Goal: Transaction & Acquisition: Purchase product/service

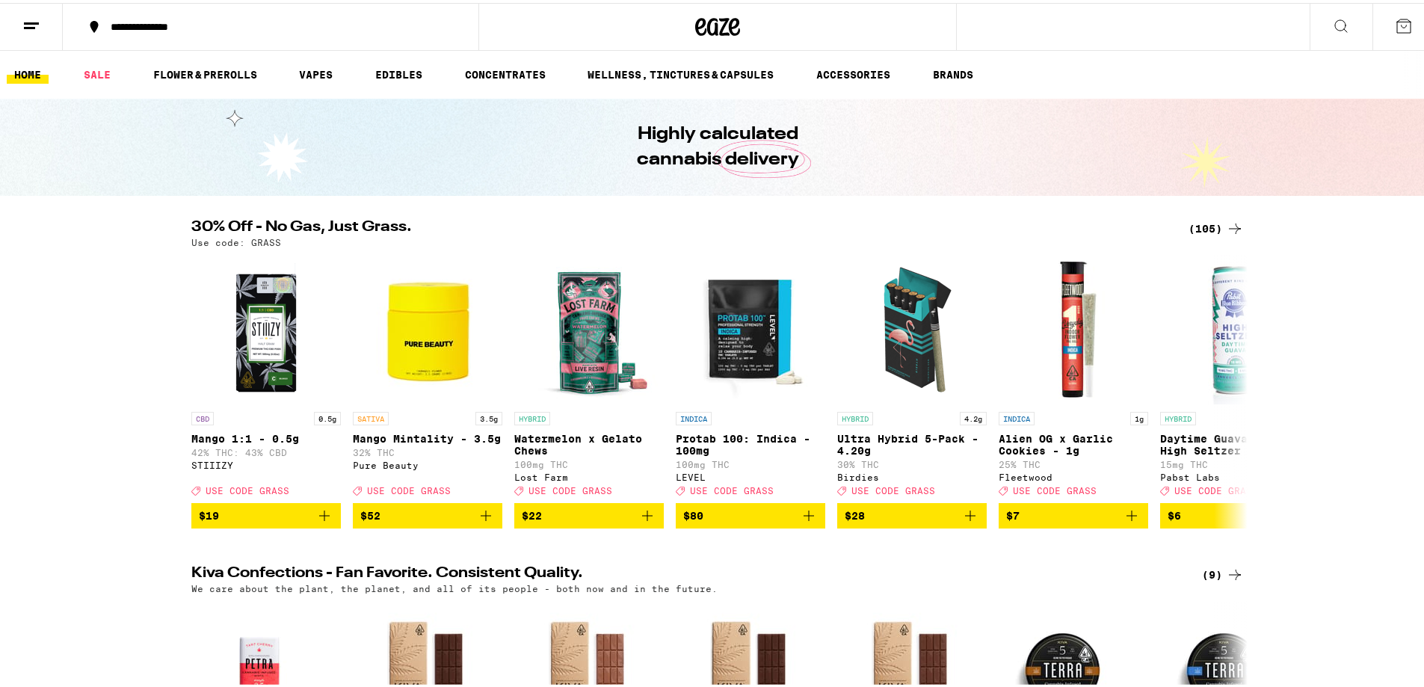
click at [1207, 231] on div "(105)" at bounding box center [1216, 226] width 55 height 18
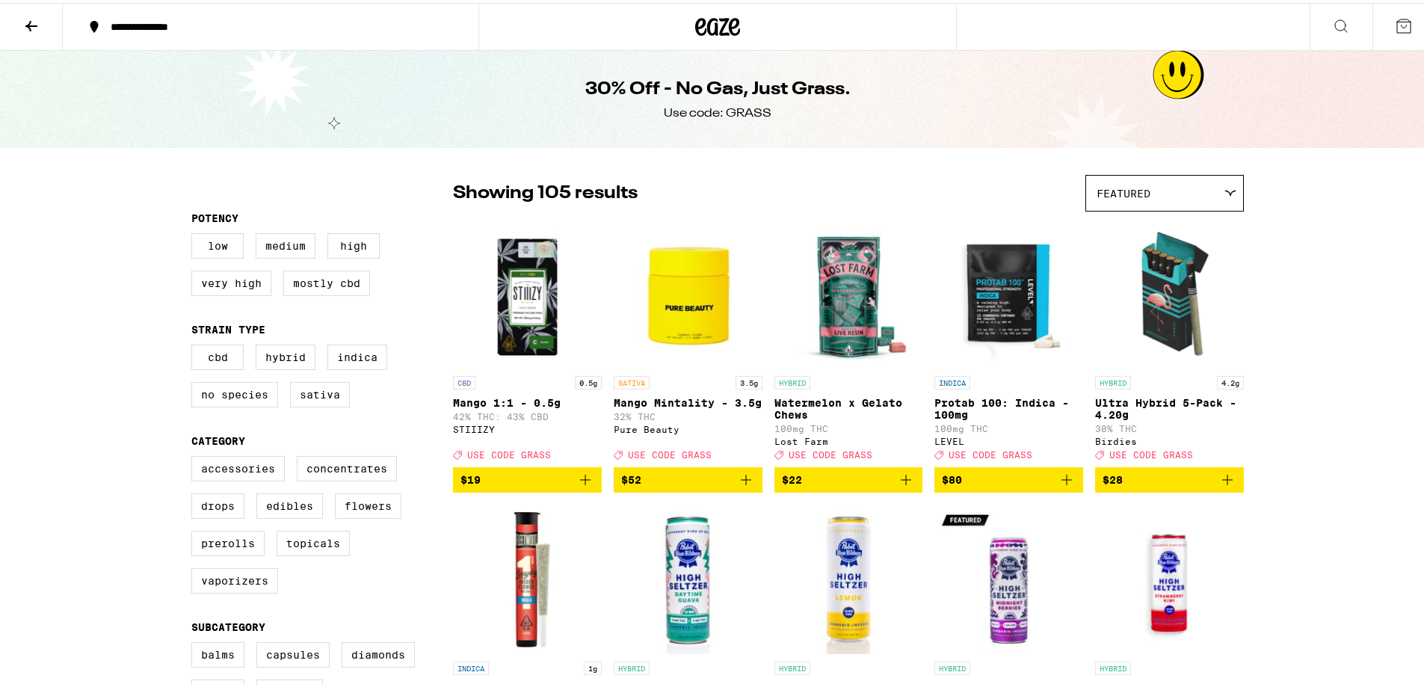
click at [402, 511] on div "Accessories Concentrates Drops Edibles Flowers Prerolls Topicals Vaporizers" at bounding box center [322, 528] width 262 height 150
click at [378, 516] on label "Flowers" at bounding box center [368, 502] width 67 height 25
click at [195, 456] on input "Flowers" at bounding box center [194, 455] width 1 height 1
checkbox input "true"
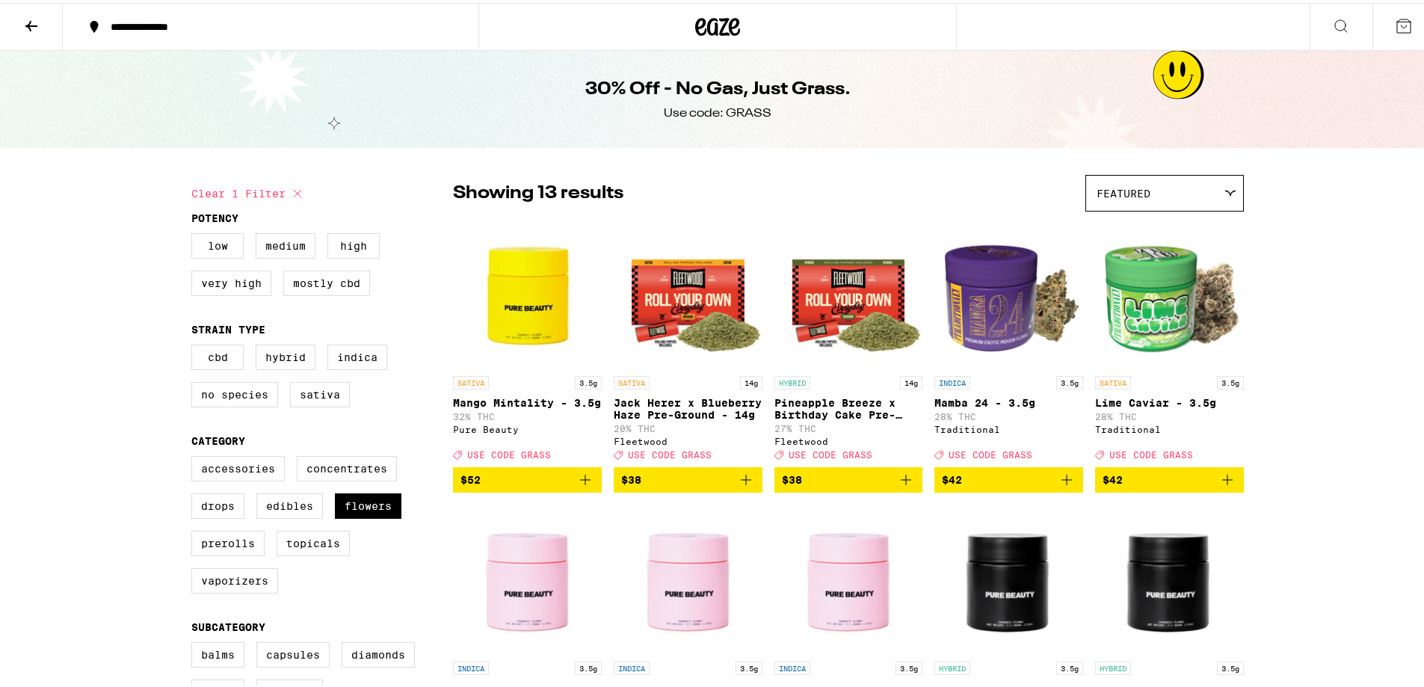
click at [992, 316] on img "Open page for Mamba 24 - 3.5g from Traditional" at bounding box center [1009, 291] width 149 height 150
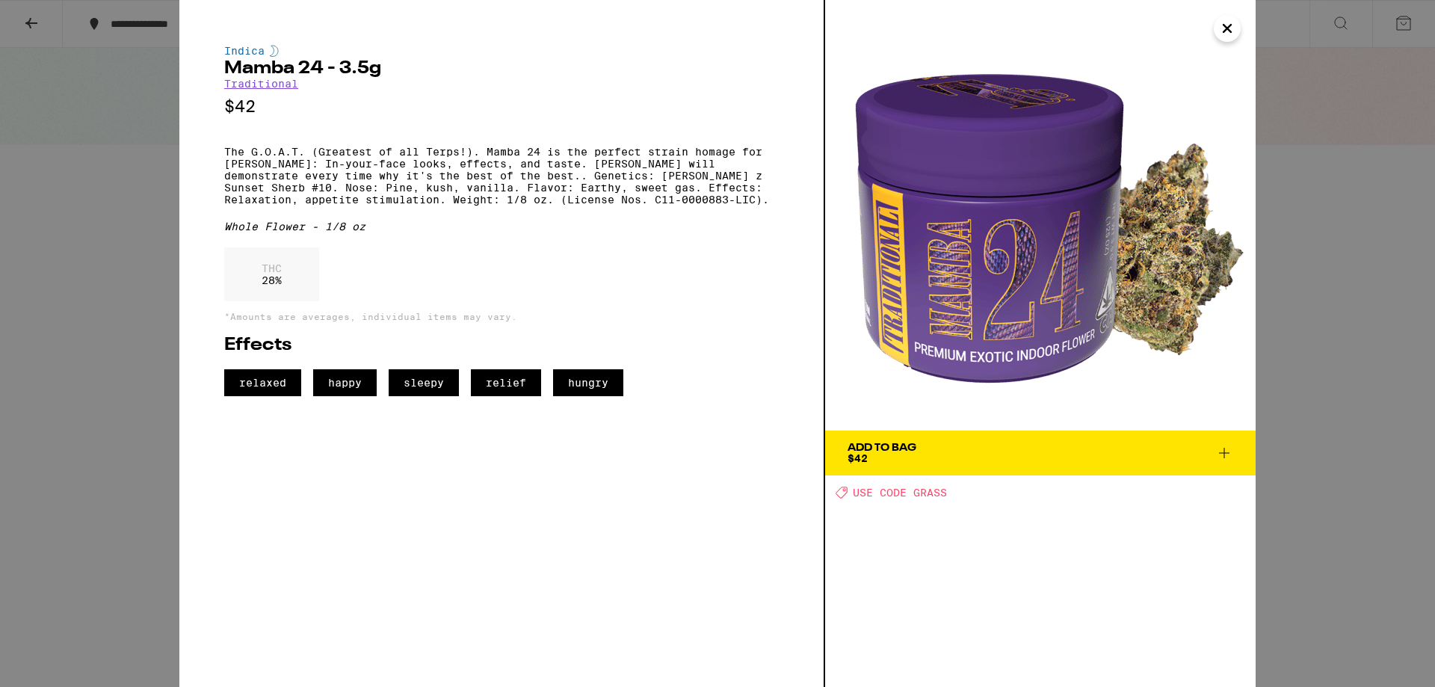
click at [1228, 31] on icon "Close" at bounding box center [1228, 28] width 18 height 22
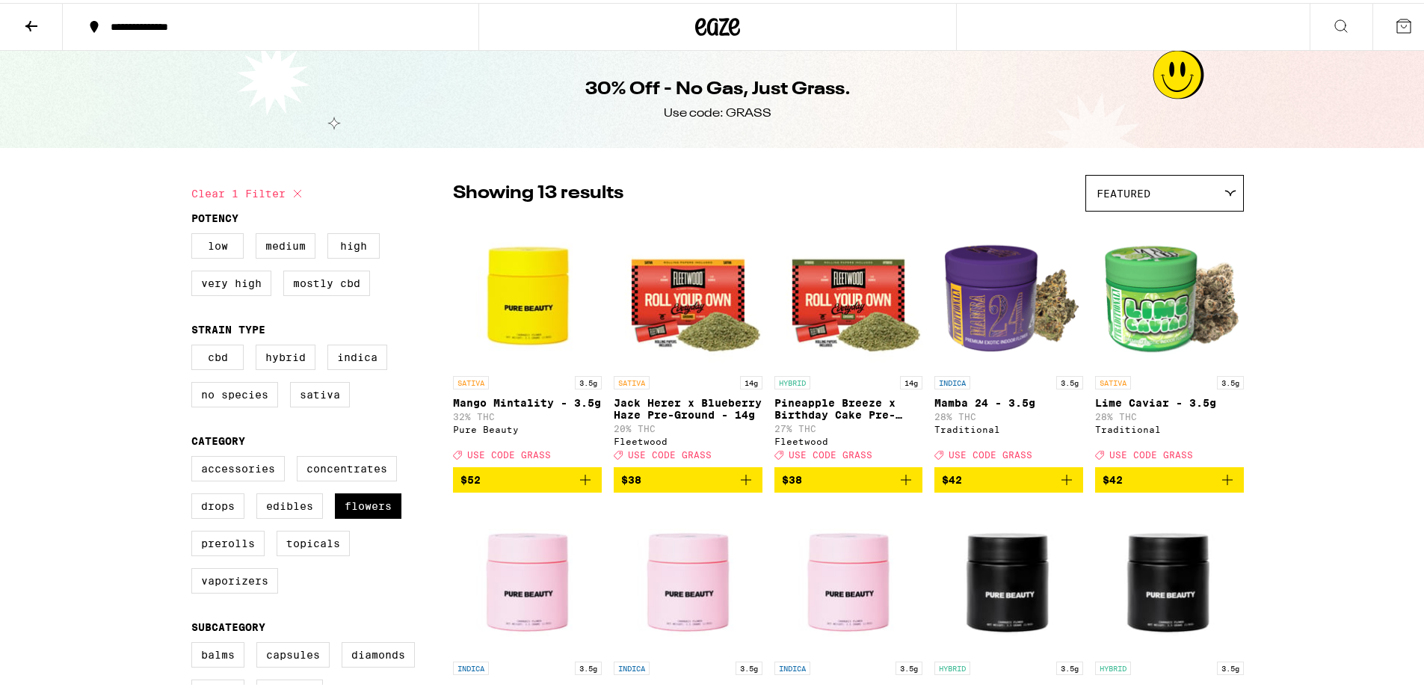
click at [1149, 291] on img "Open page for Lime Caviar - 3.5g from Traditional" at bounding box center [1169, 291] width 149 height 150
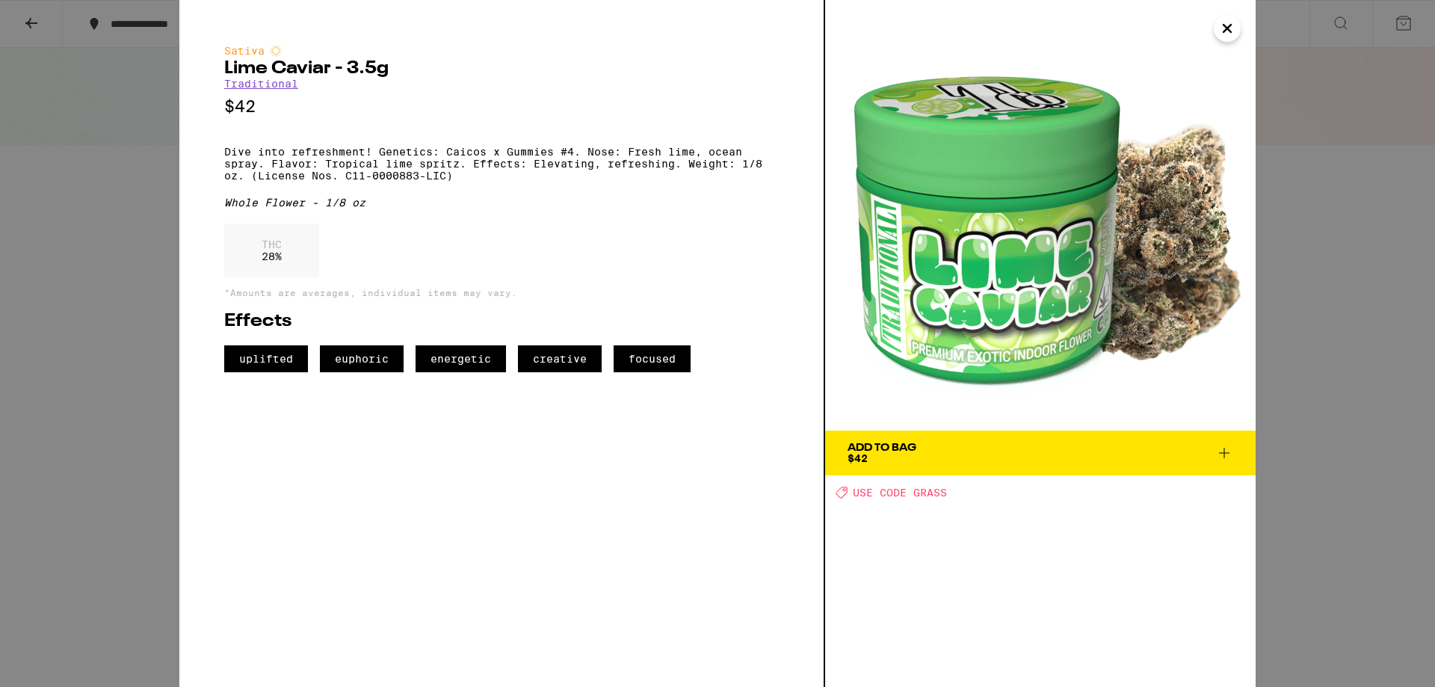
click at [1219, 31] on icon "Close" at bounding box center [1228, 28] width 18 height 22
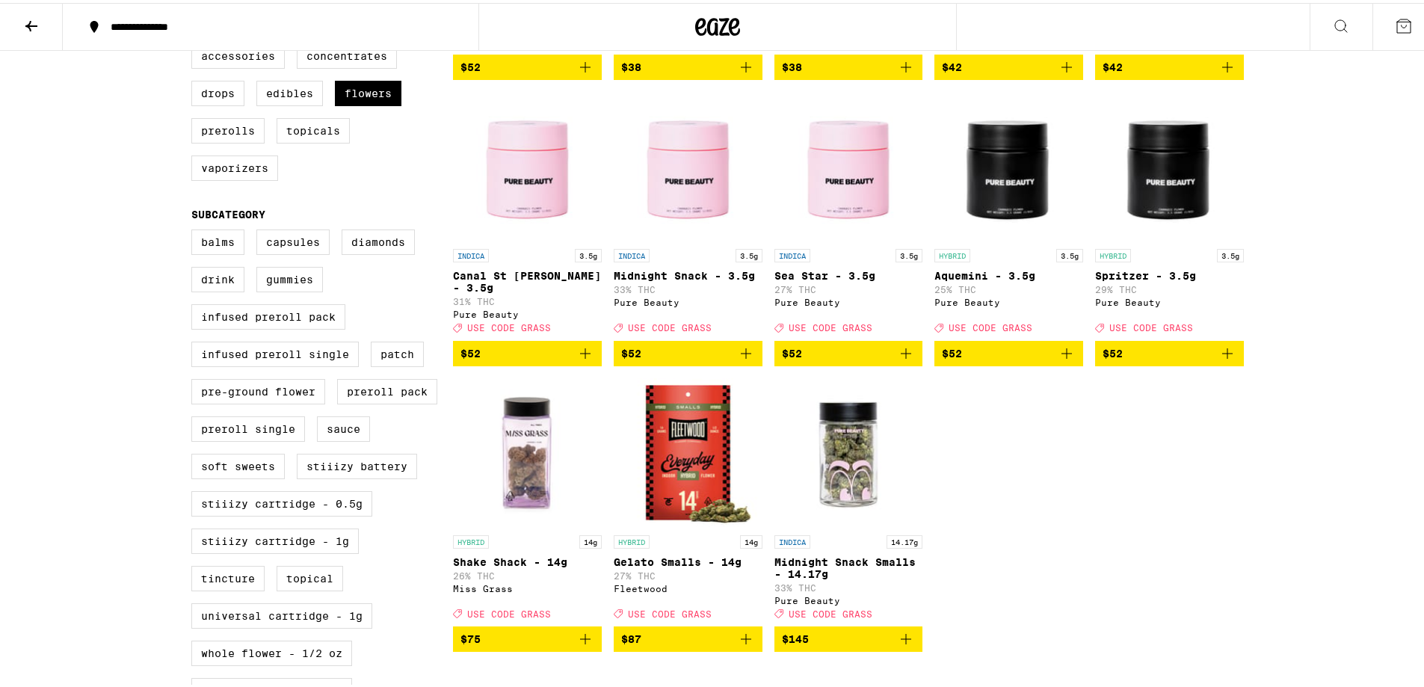
scroll to position [449, 0]
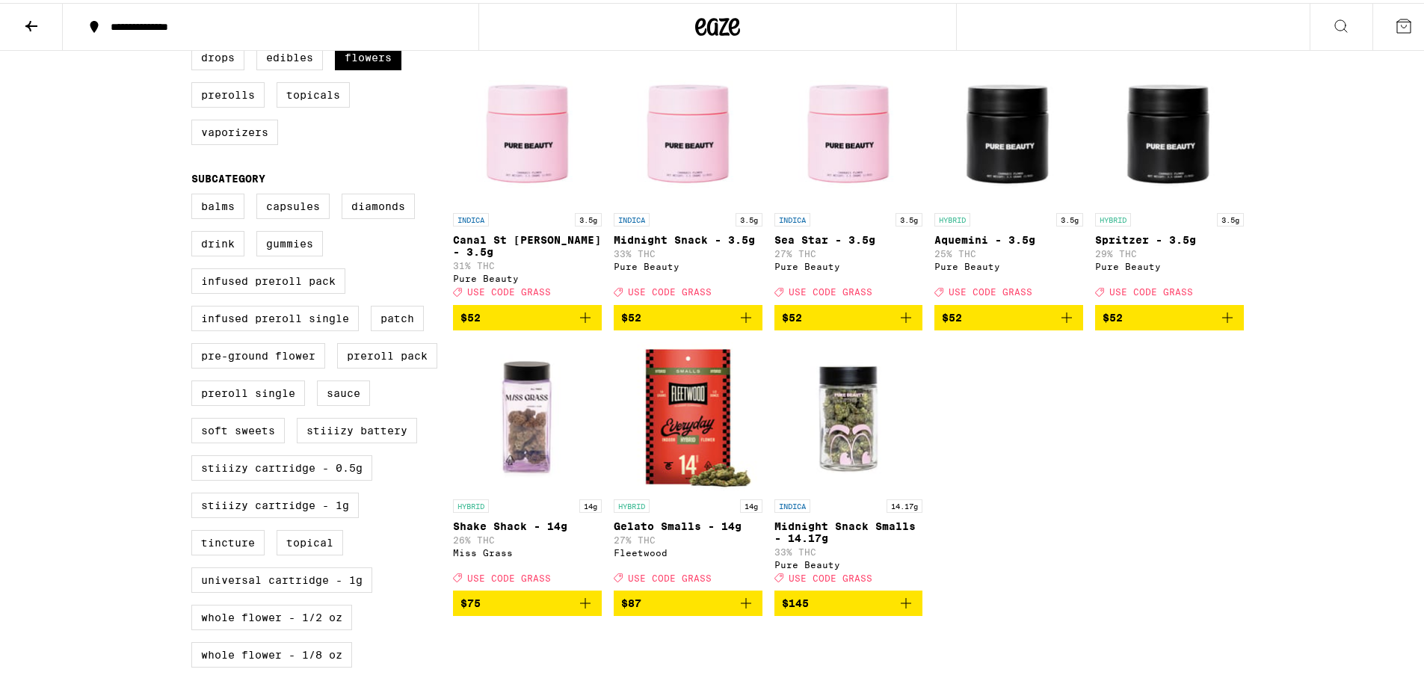
click at [862, 458] on img "Open page for Midnight Snack Smalls - 14.17g from Pure Beauty" at bounding box center [849, 414] width 149 height 150
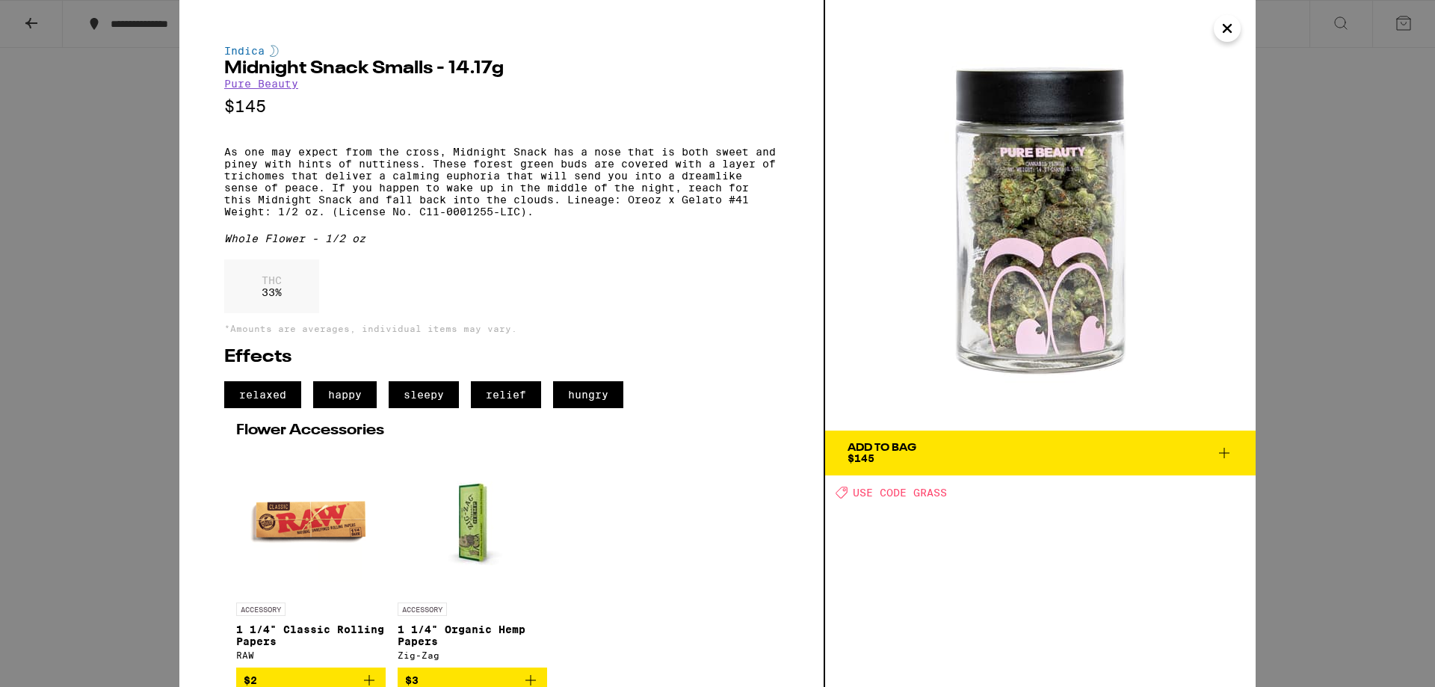
click at [1226, 26] on icon "Close" at bounding box center [1227, 28] width 7 height 7
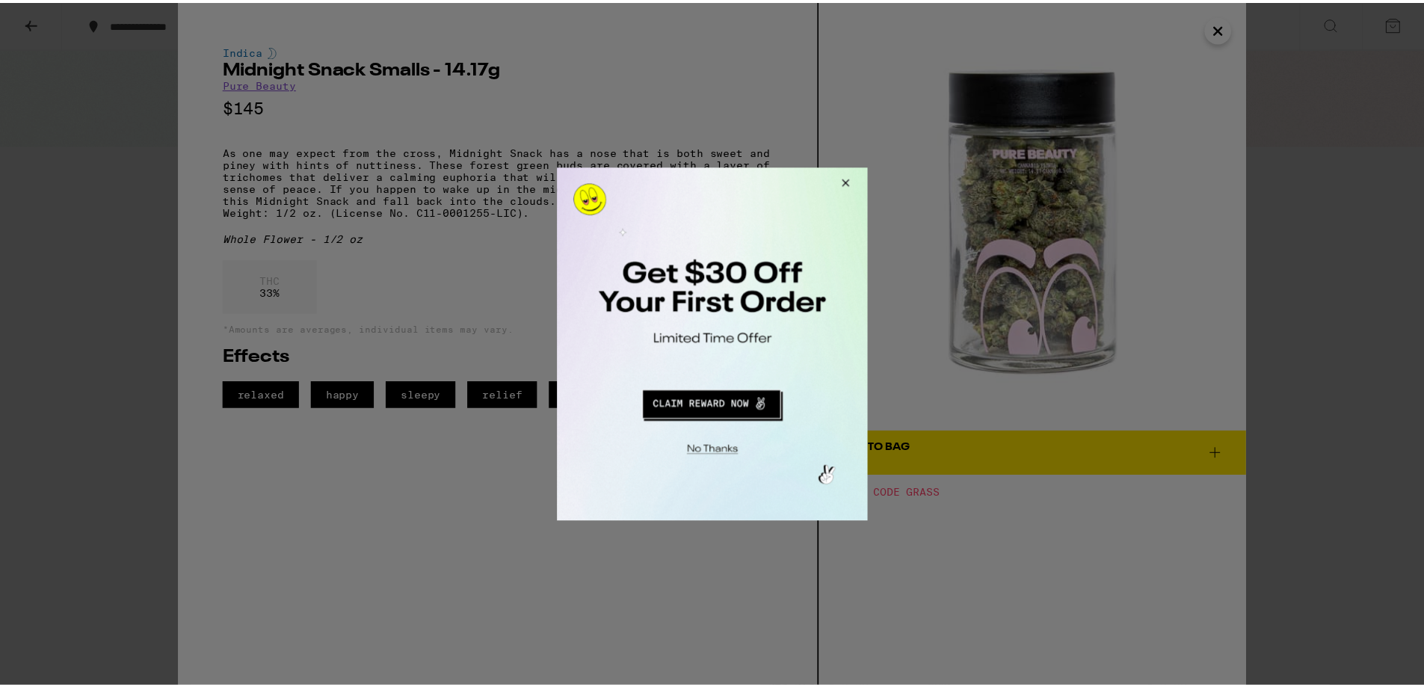
scroll to position [449, 0]
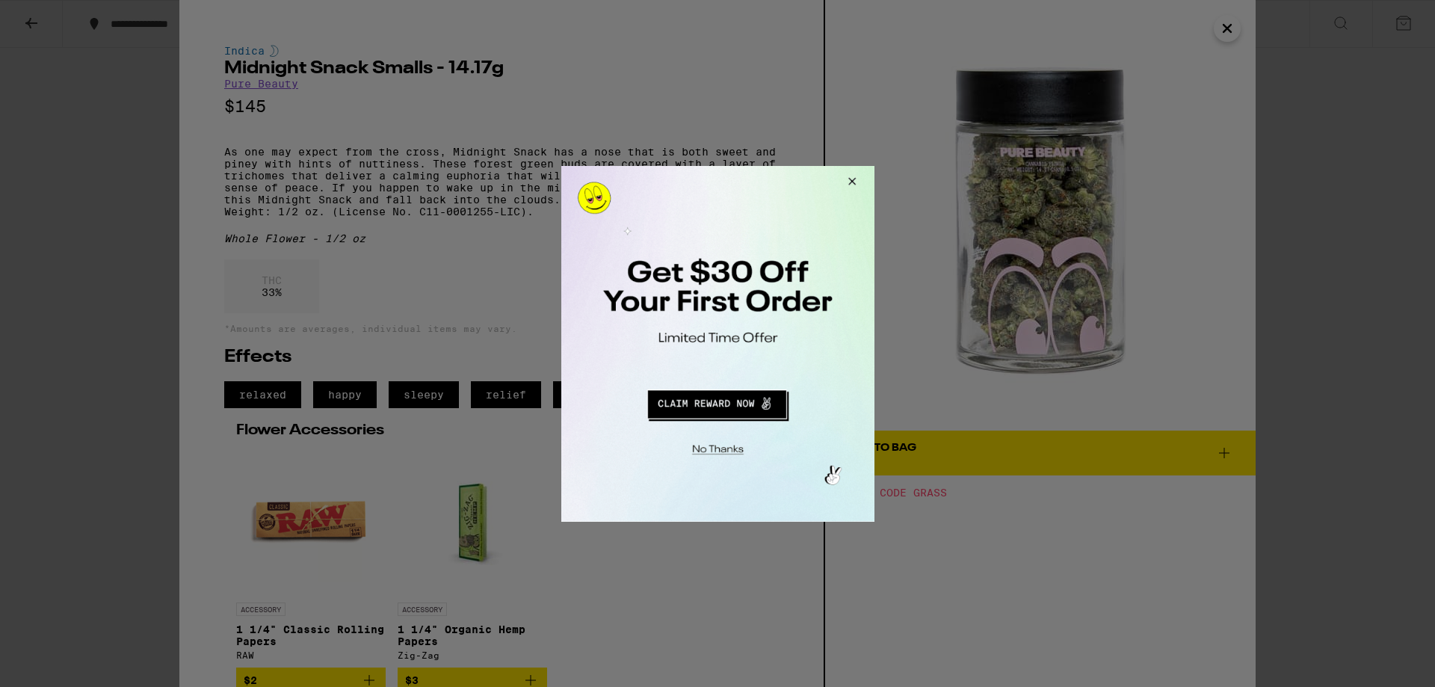
click at [859, 185] on button "Close Modal" at bounding box center [849, 183] width 40 height 36
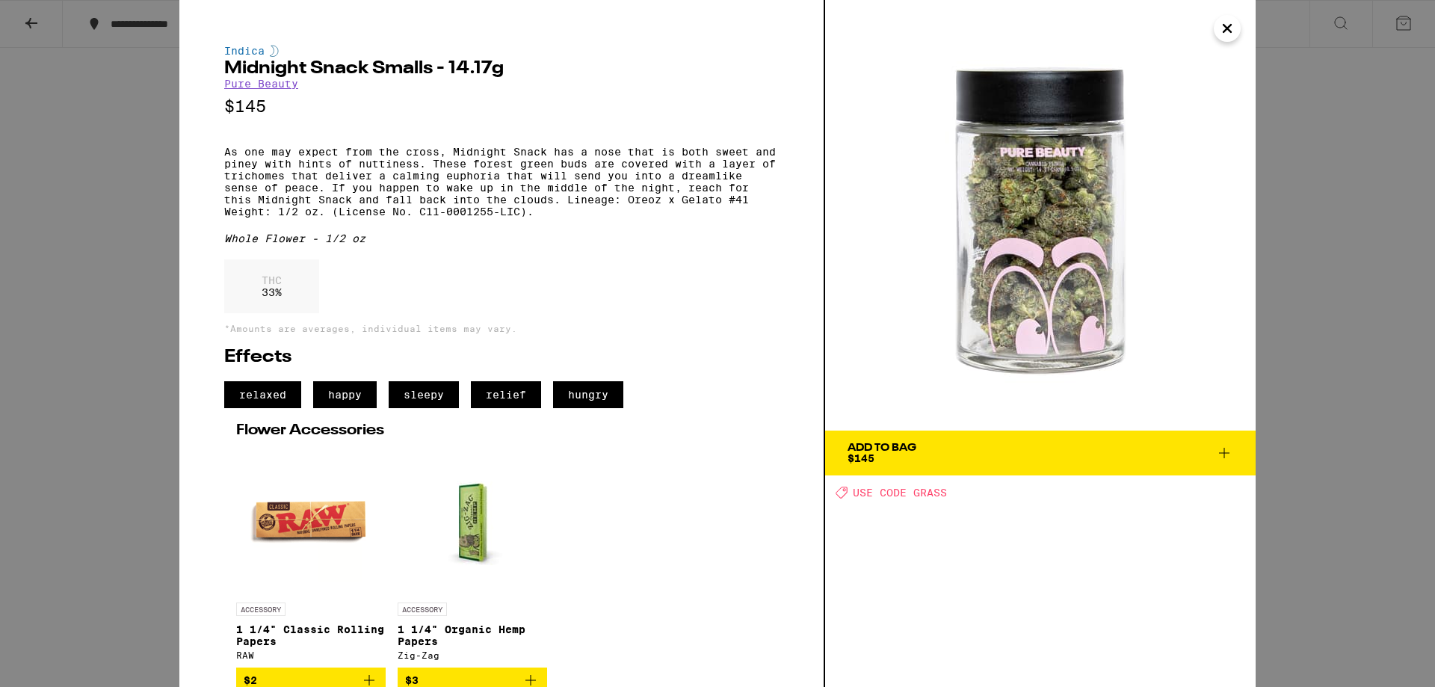
click at [1224, 35] on icon "Close" at bounding box center [1228, 28] width 18 height 22
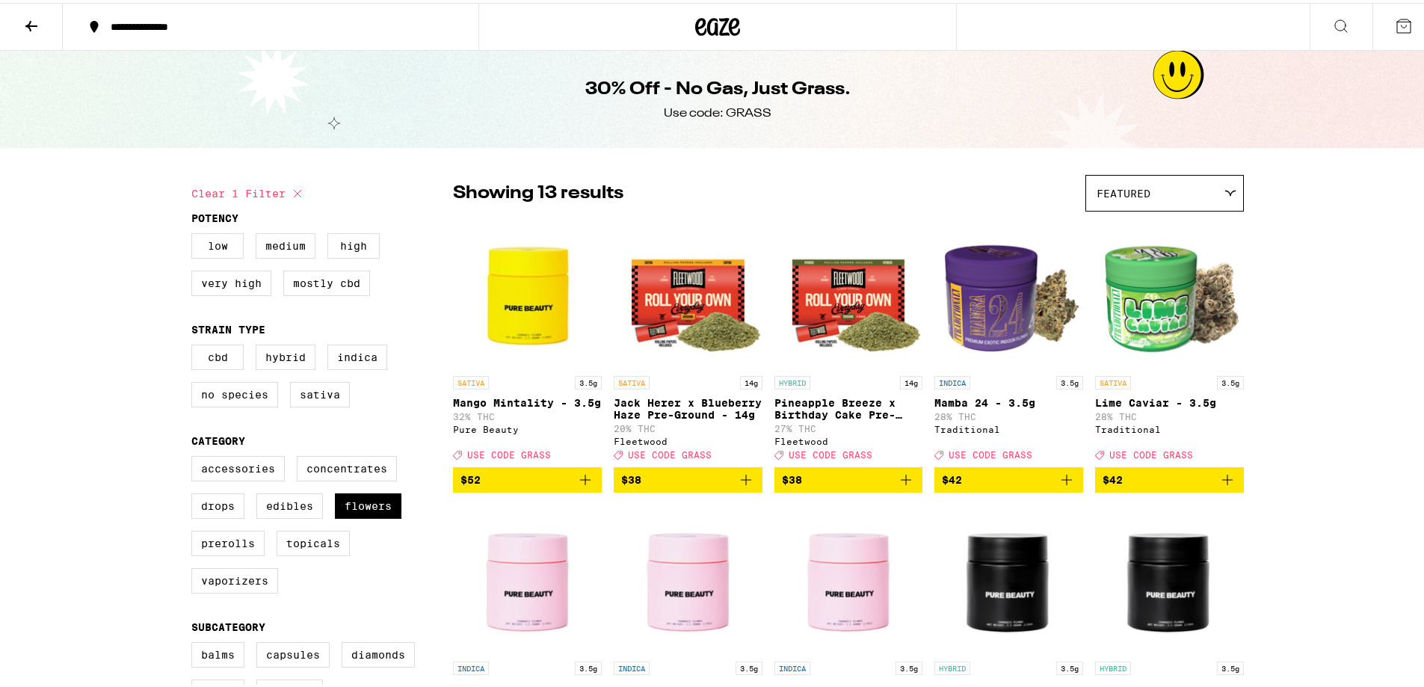
click at [722, 27] on icon at bounding box center [717, 23] width 45 height 27
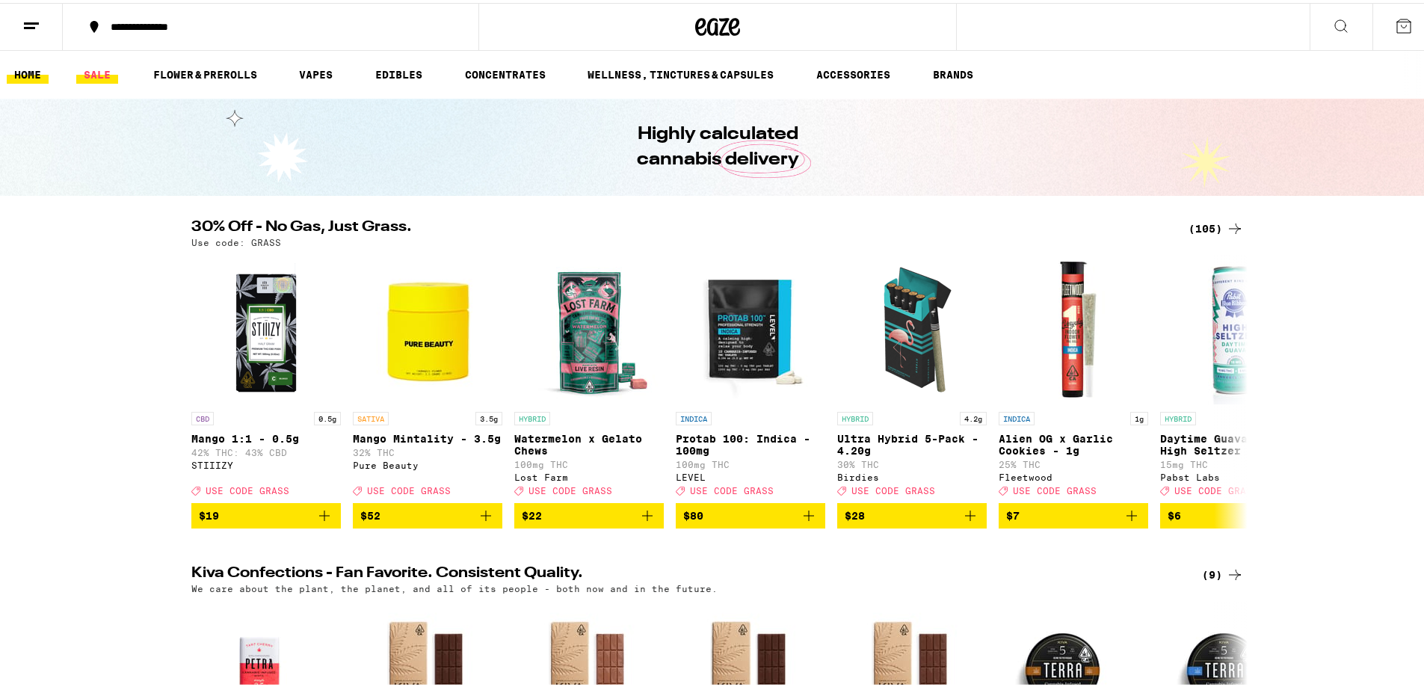
click at [102, 70] on link "SALE" at bounding box center [97, 72] width 42 height 18
